Goal: Check status

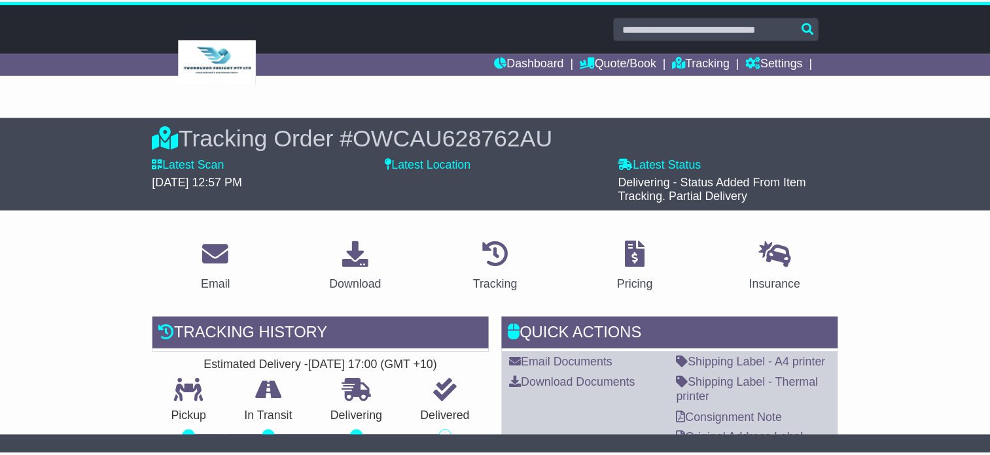
scroll to position [196, 0]
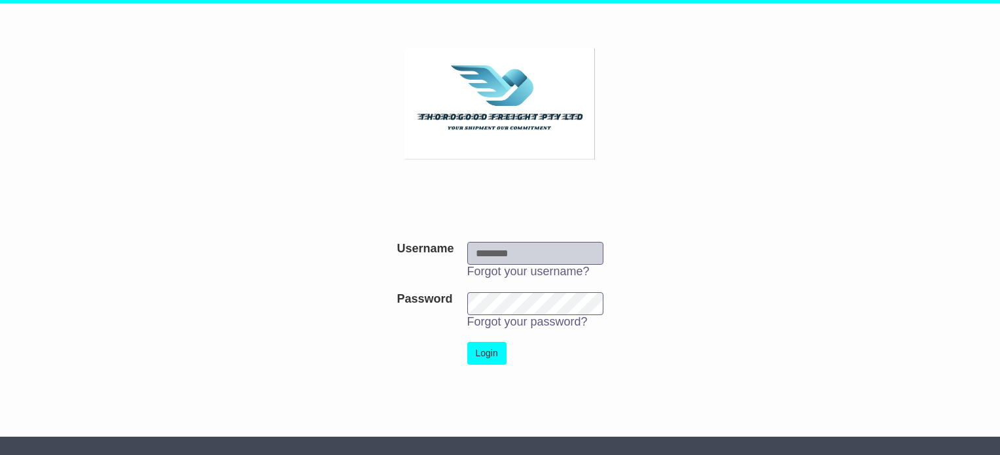
click at [516, 245] on input "Username" at bounding box center [535, 253] width 136 height 23
type input "**********"
click at [484, 356] on button "Login" at bounding box center [486, 353] width 39 height 23
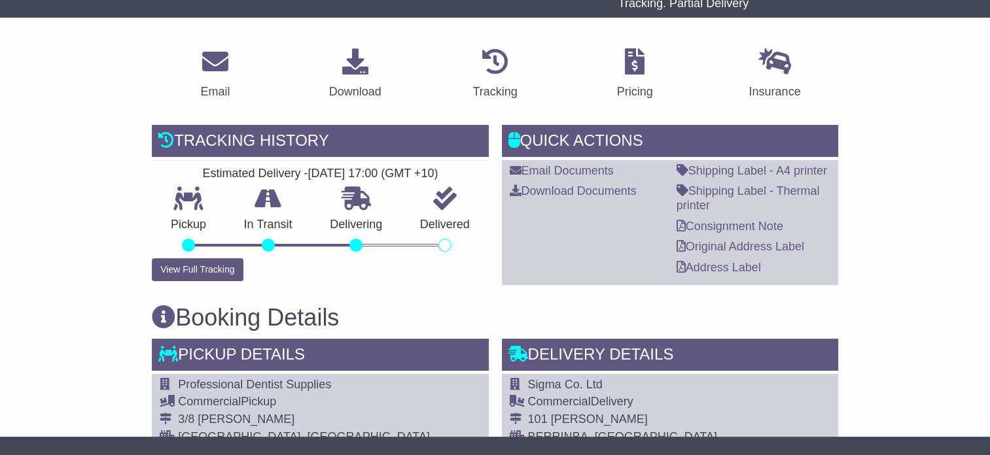
scroll to position [196, 0]
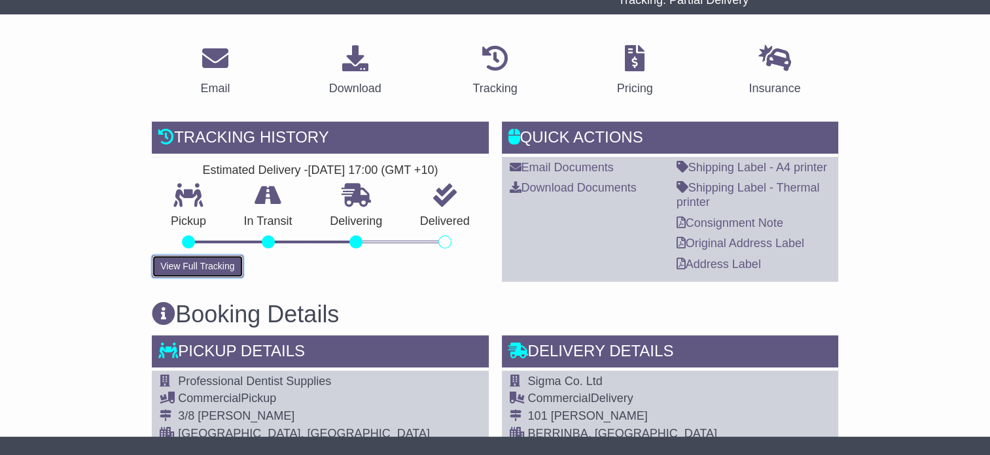
click at [219, 268] on button "View Full Tracking" at bounding box center [197, 266] width 91 height 23
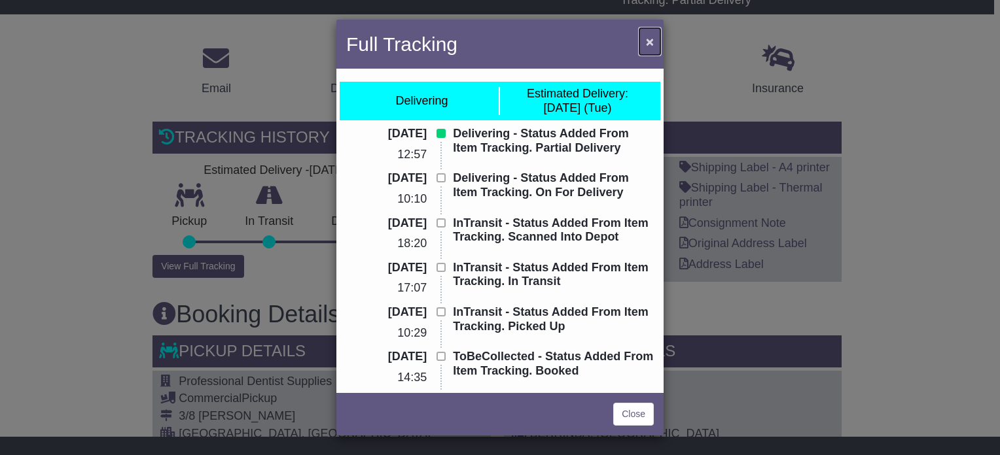
click at [647, 41] on span "×" at bounding box center [650, 41] width 8 height 15
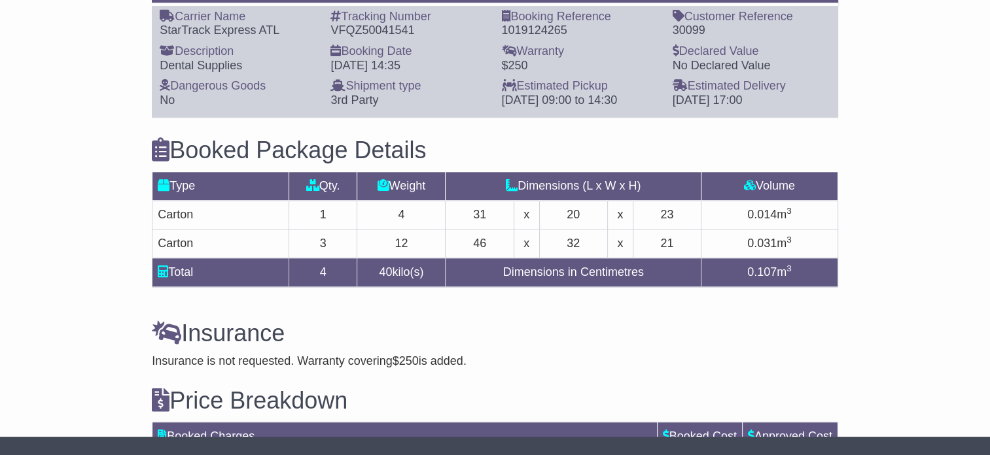
scroll to position [851, 0]
